Goal: Navigation & Orientation: Find specific page/section

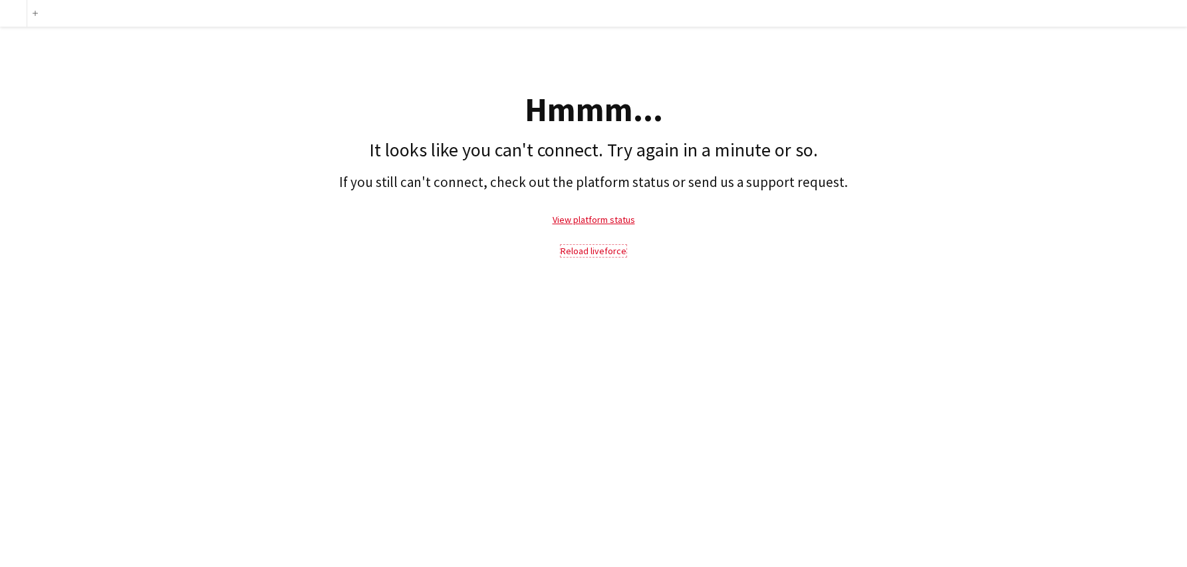
click at [587, 249] on link "Reload liveforce" at bounding box center [594, 251] width 66 height 12
click at [577, 251] on link "Reload liveforce" at bounding box center [594, 251] width 66 height 12
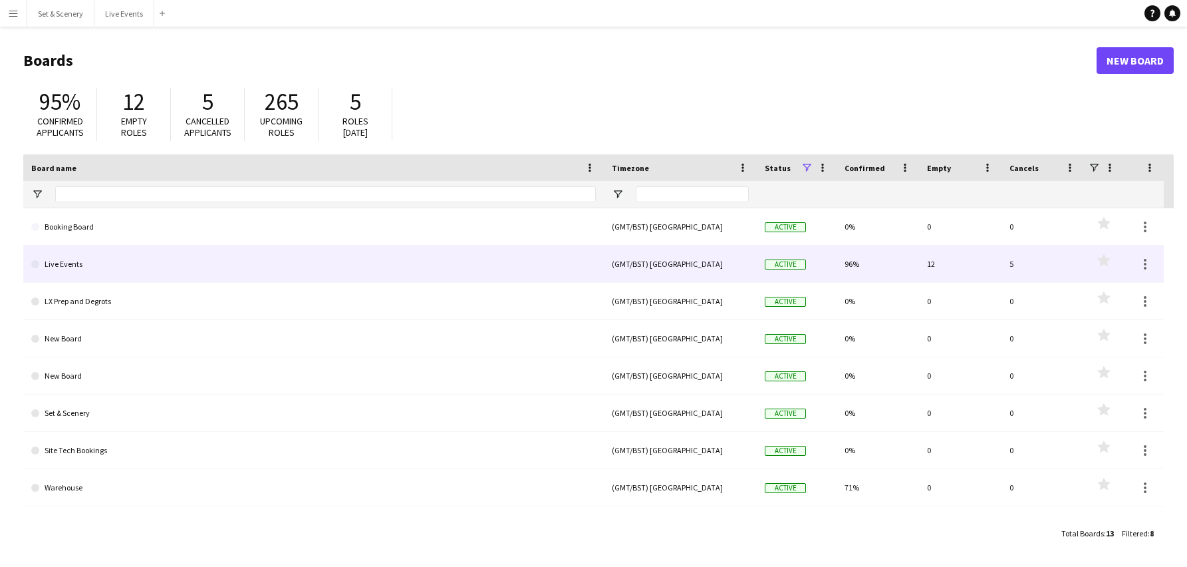
click at [82, 262] on link "Live Events" at bounding box center [313, 263] width 565 height 37
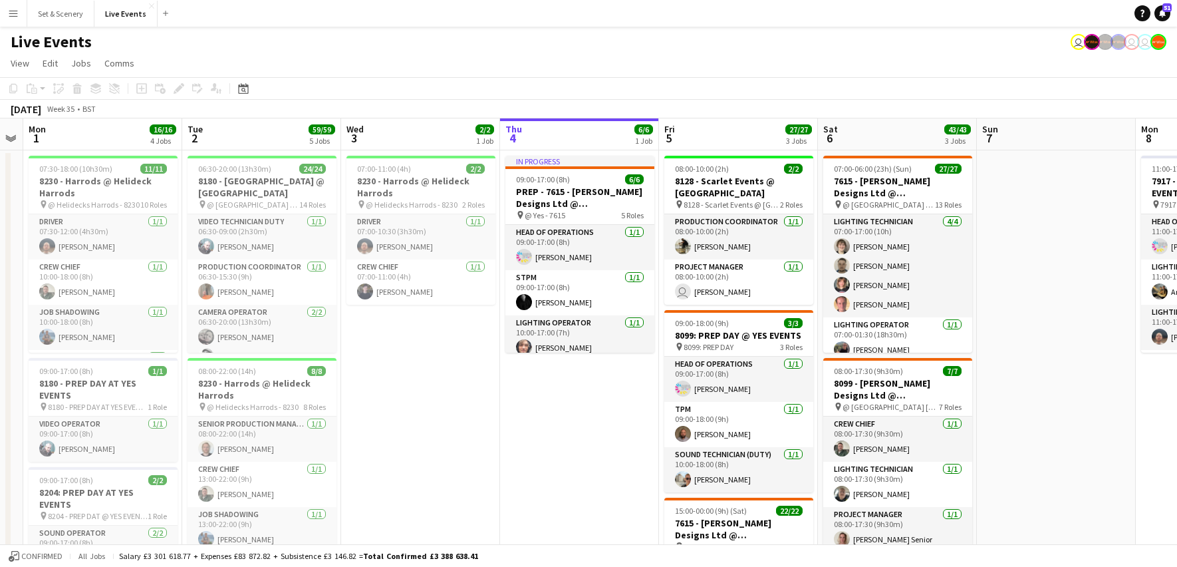
scroll to position [0, 293]
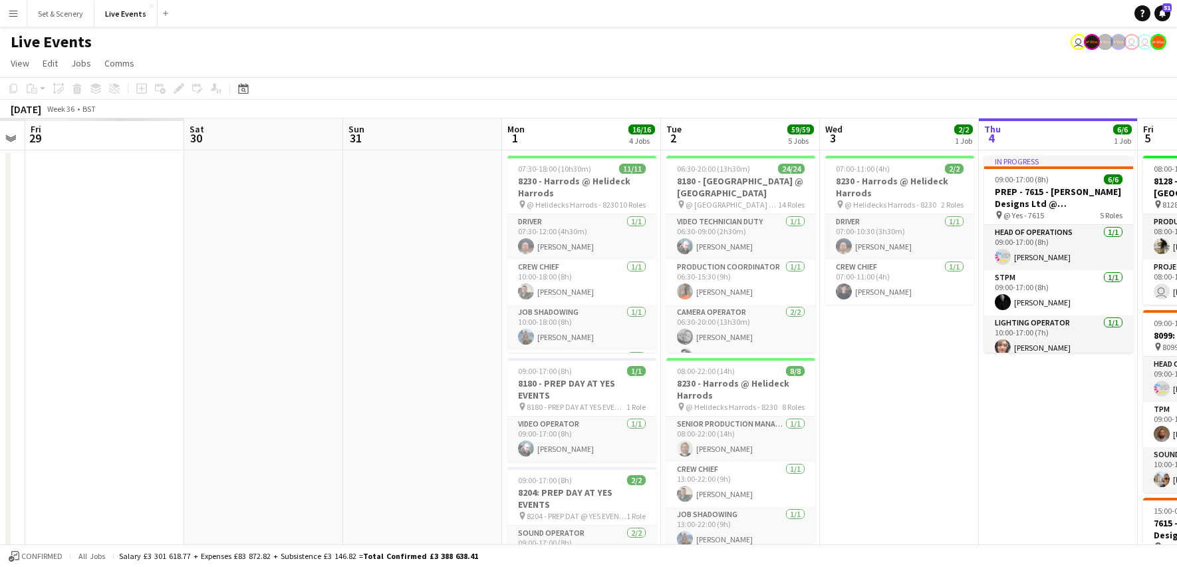
drag, startPoint x: 118, startPoint y: 133, endPoint x: 1022, endPoint y: 112, distance: 904.8
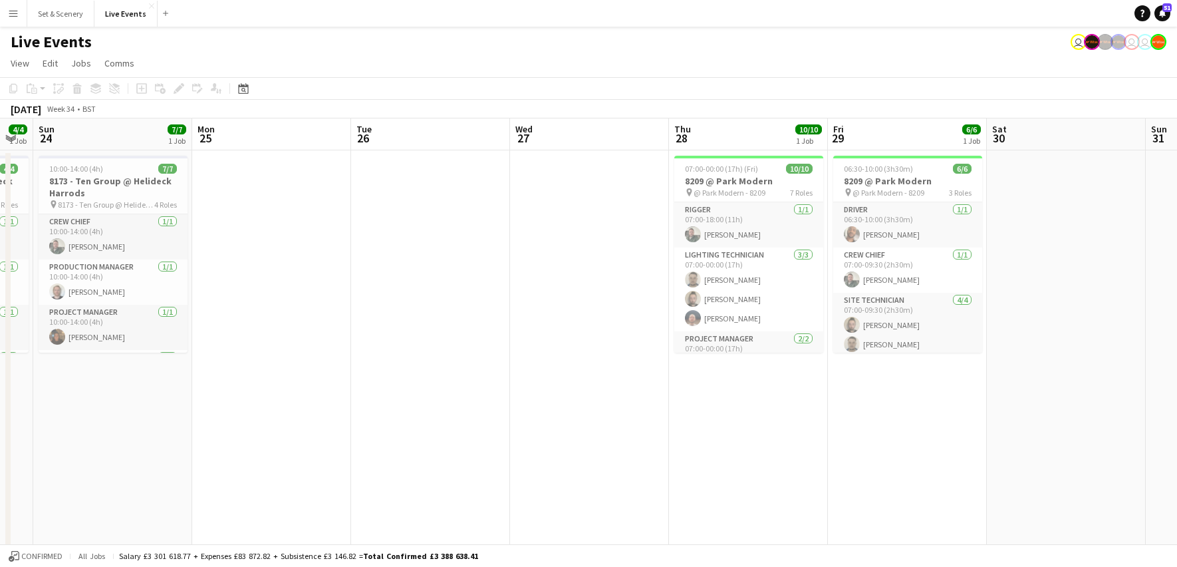
scroll to position [0, 269]
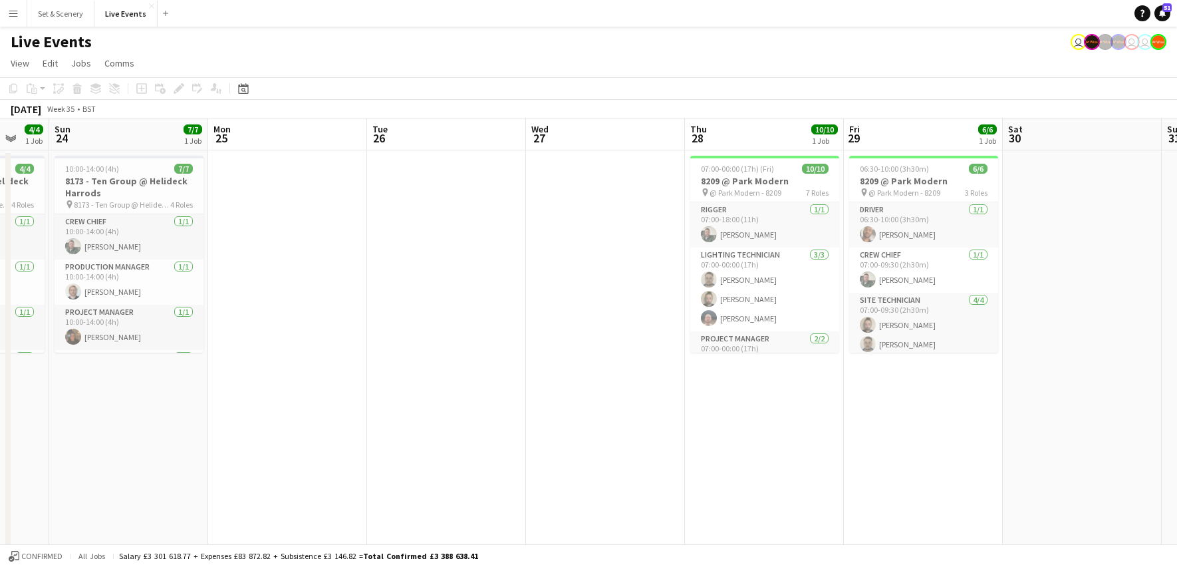
drag, startPoint x: 115, startPoint y: 138, endPoint x: 980, endPoint y: 116, distance: 864.9
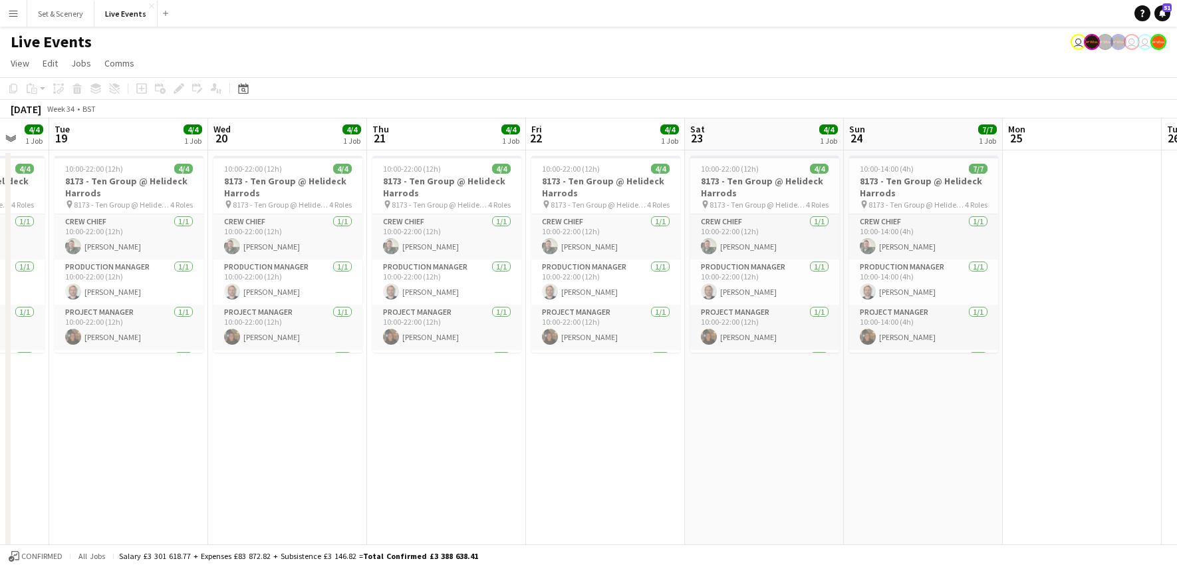
drag, startPoint x: 112, startPoint y: 143, endPoint x: 907, endPoint y: 134, distance: 794.9
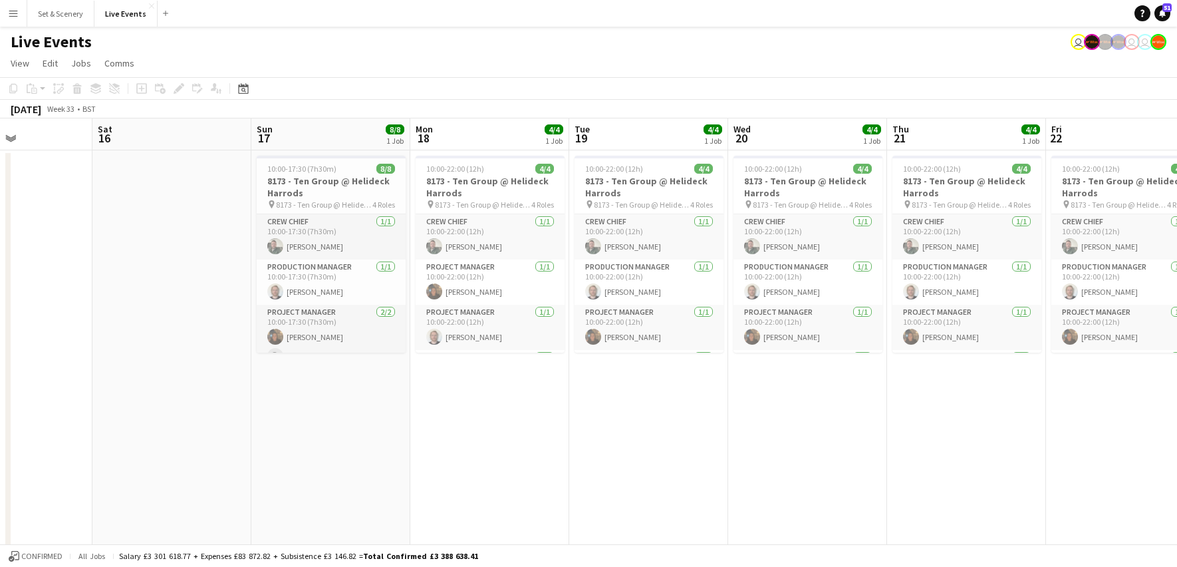
scroll to position [0, 380]
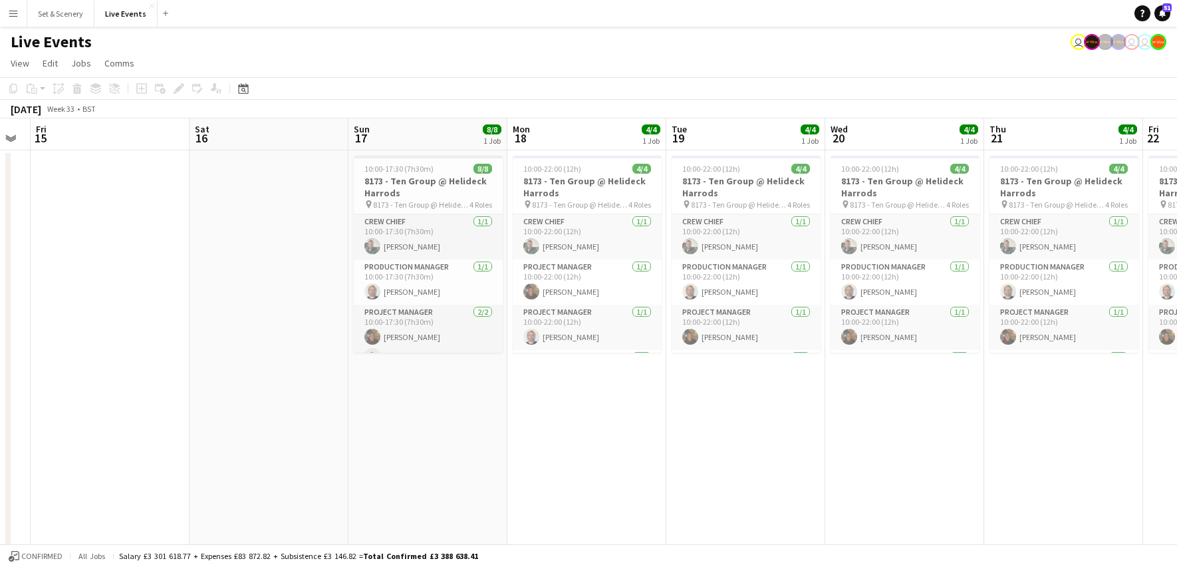
drag, startPoint x: 266, startPoint y: 139, endPoint x: 811, endPoint y: 126, distance: 544.9
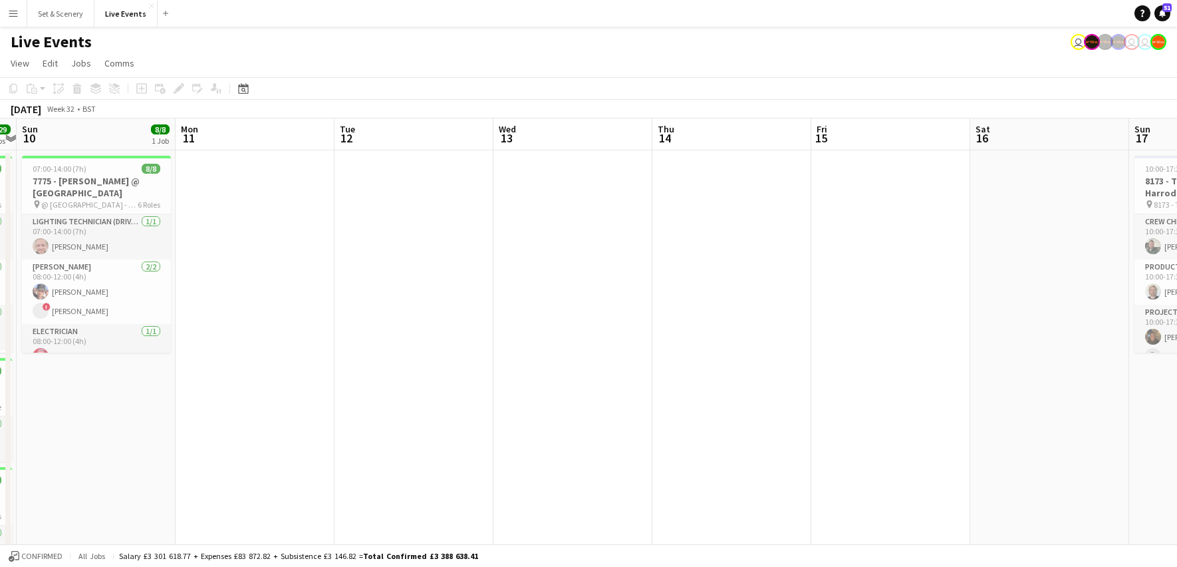
drag, startPoint x: 270, startPoint y: 133, endPoint x: 770, endPoint y: 152, distance: 499.9
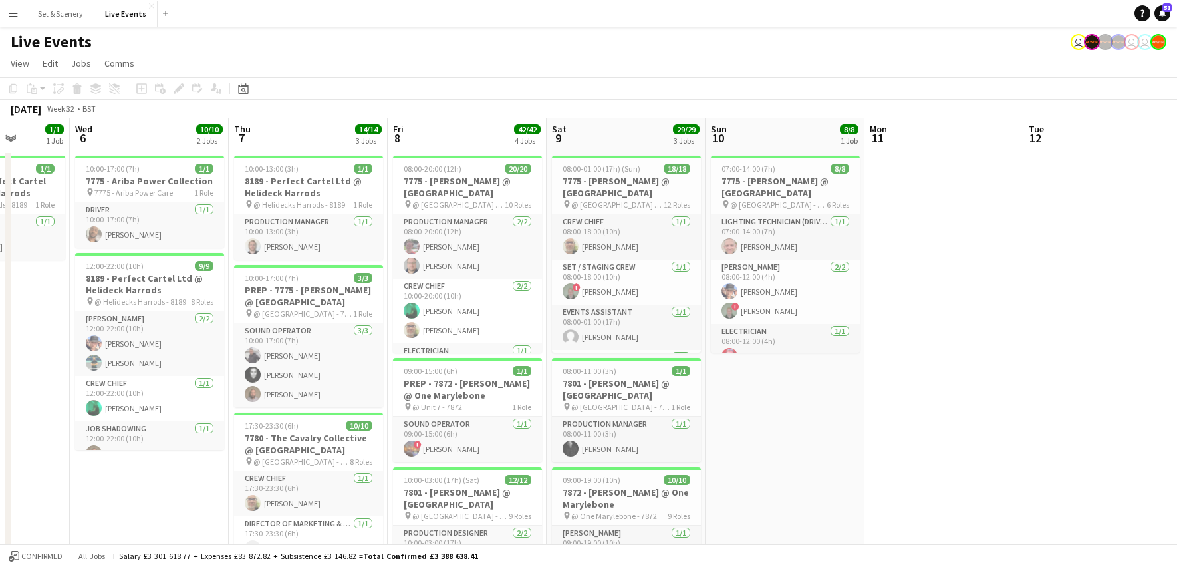
scroll to position [0, 406]
drag, startPoint x: 266, startPoint y: 158, endPoint x: 958, endPoint y: 156, distance: 691.7
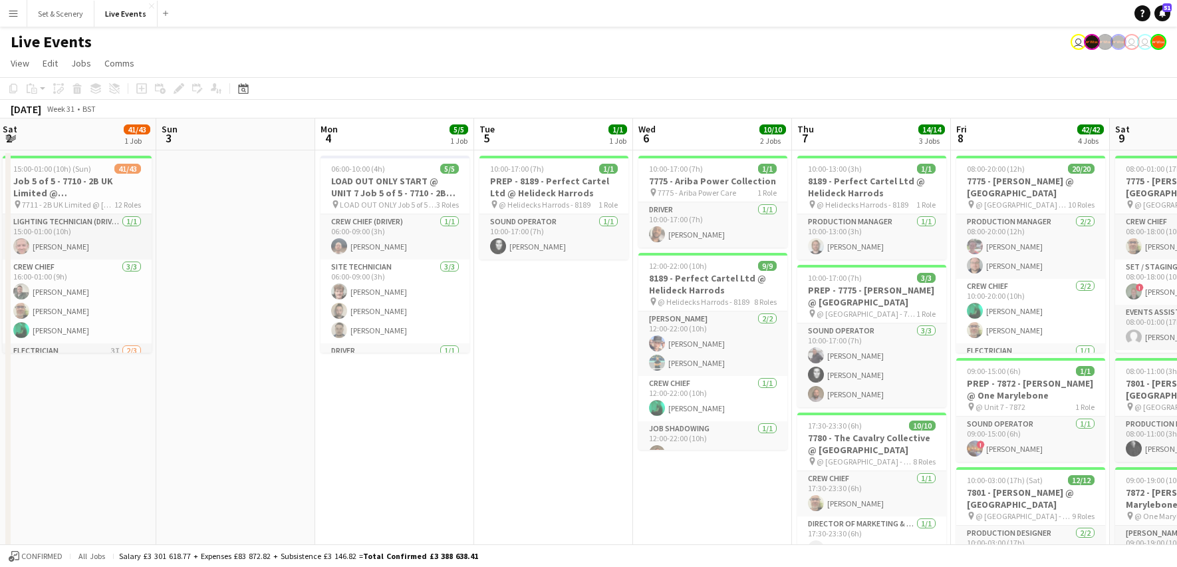
scroll to position [0, 273]
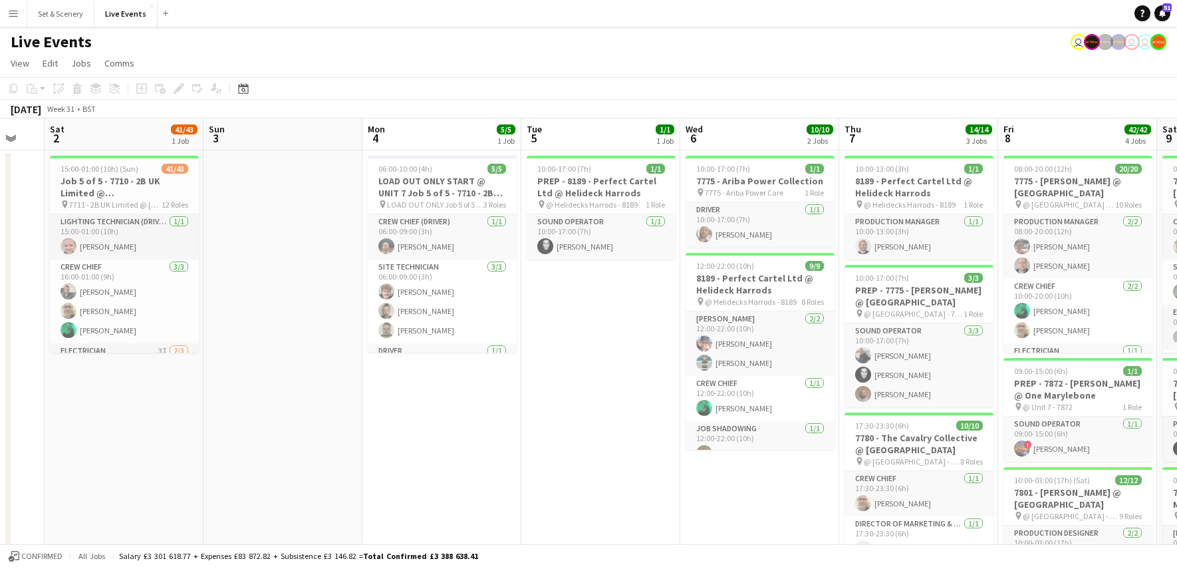
drag, startPoint x: 398, startPoint y: 203, endPoint x: 1008, endPoint y: 164, distance: 611.1
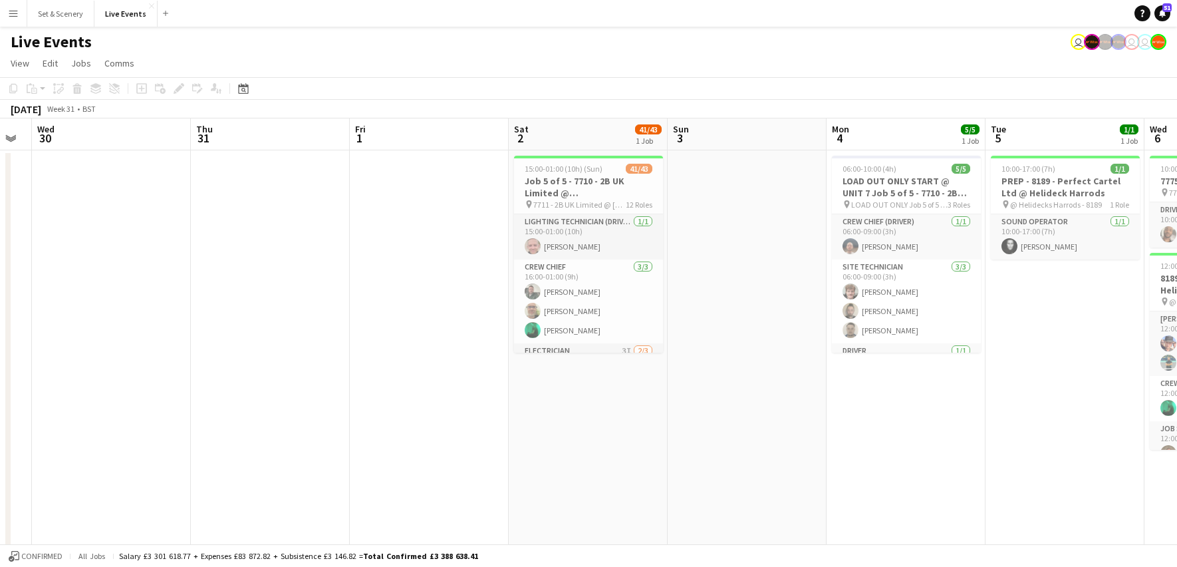
scroll to position [0, 285]
drag, startPoint x: 285, startPoint y: 198, endPoint x: 751, endPoint y: 169, distance: 466.5
click at [577, 181] on h3 "Job 5 of 5 - 7710 - 2B UK Limited @ Natural History Museum" at bounding box center [589, 187] width 149 height 24
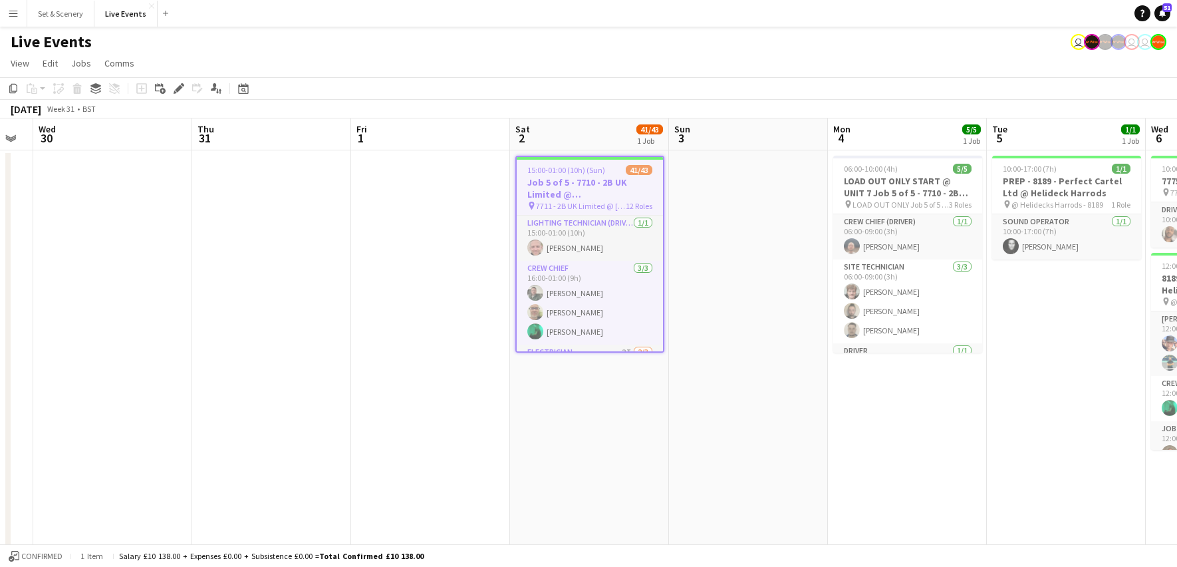
click at [551, 169] on span "15:00-01:00 (10h) (Sun)" at bounding box center [566, 170] width 78 height 10
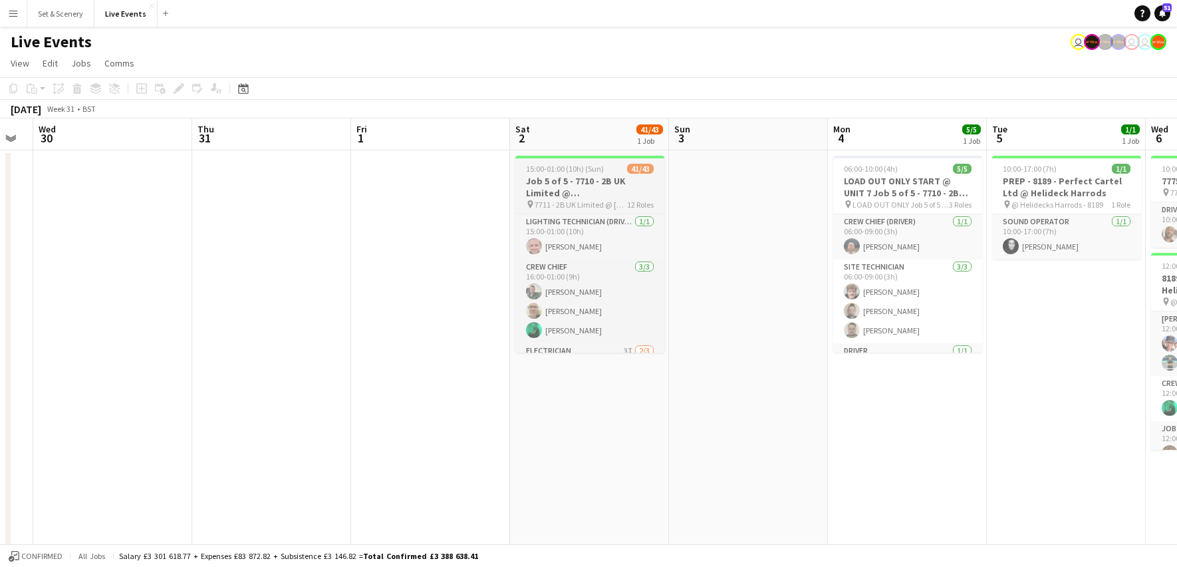
click at [551, 169] on span "15:00-01:00 (10h) (Sun)" at bounding box center [565, 169] width 78 height 10
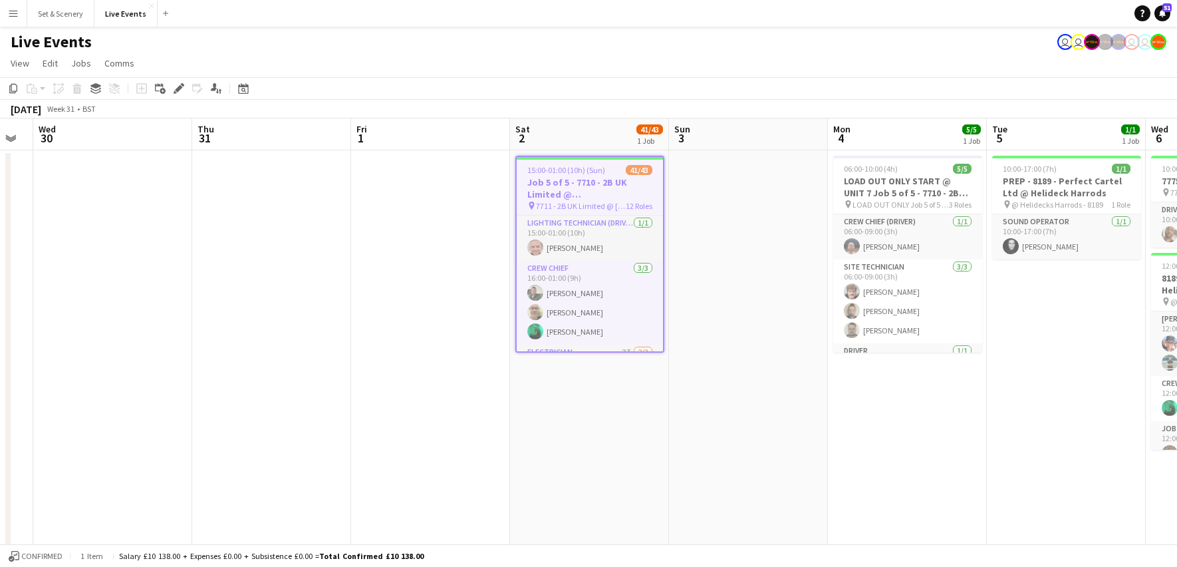
click at [1164, 10] on span "51" at bounding box center [1167, 7] width 9 height 9
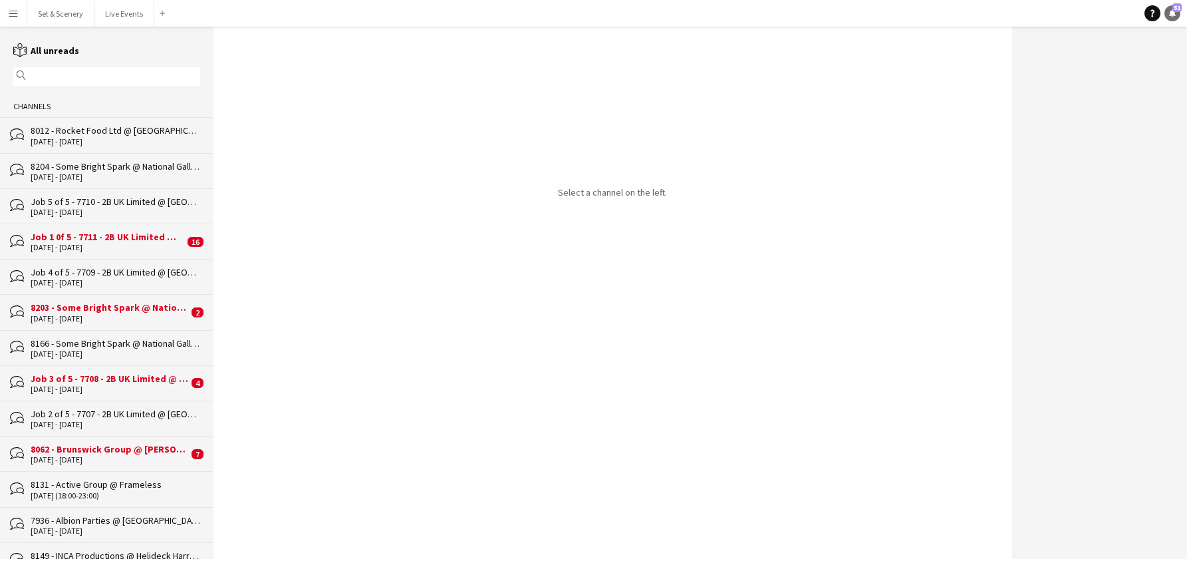
click at [1168, 13] on link "Notifications 51" at bounding box center [1173, 13] width 16 height 16
click at [15, 11] on app-icon "Menu" at bounding box center [13, 13] width 11 height 11
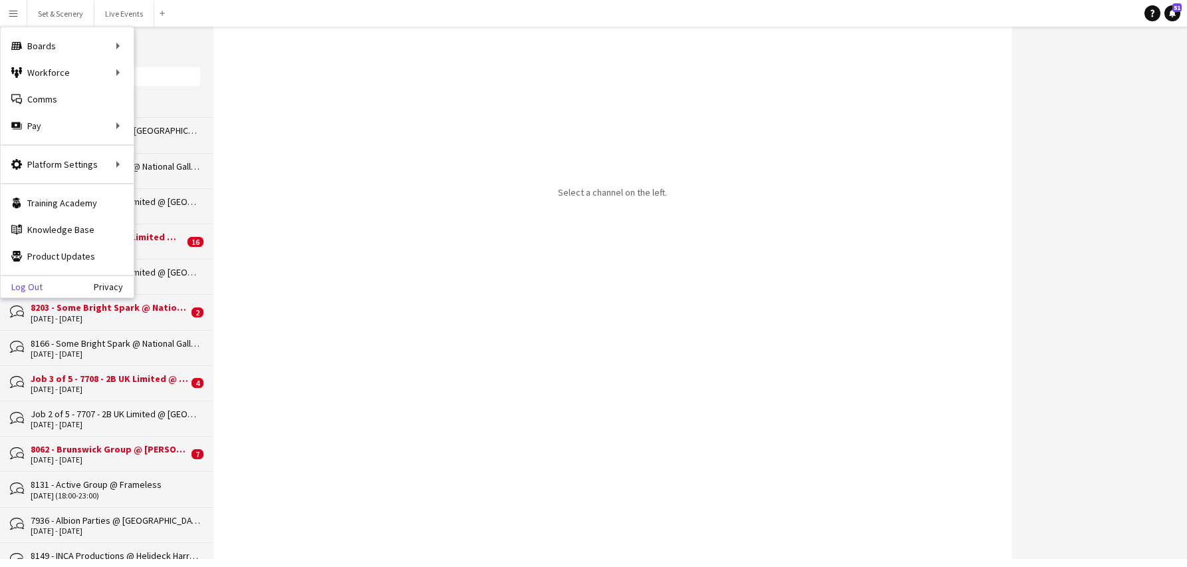
click at [41, 286] on link "Log Out" at bounding box center [22, 286] width 42 height 11
